Goal: Navigation & Orientation: Find specific page/section

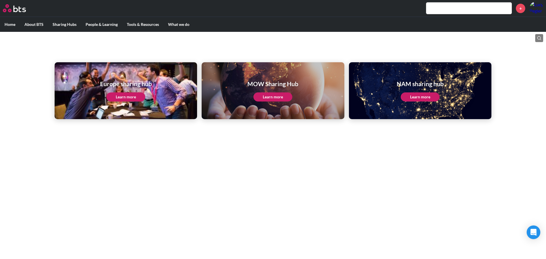
click at [131, 97] on link "Learn more" at bounding box center [125, 96] width 39 height 9
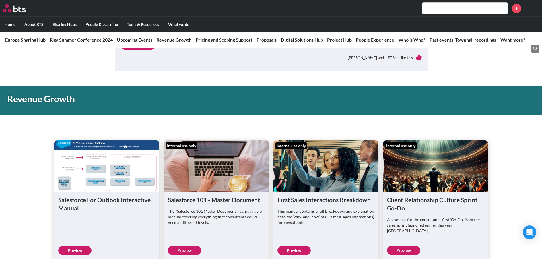
scroll to position [427, 0]
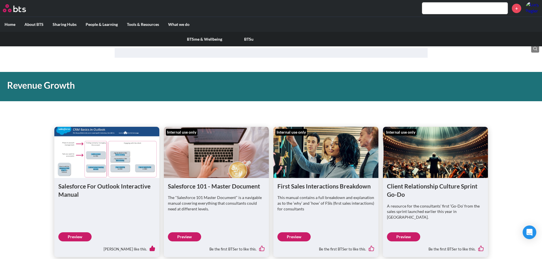
click at [248, 38] on link "BTSu" at bounding box center [249, 39] width 44 height 15
